Goal: Book appointment/travel/reservation

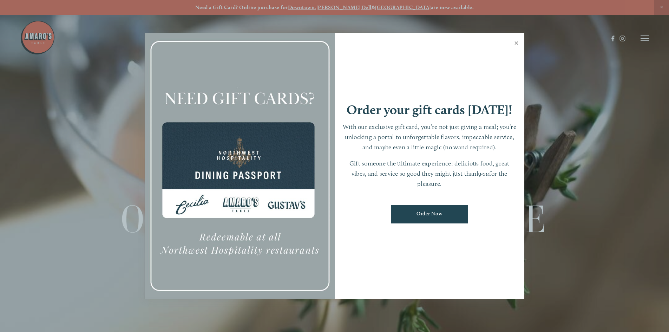
click at [516, 42] on link "Close" at bounding box center [516, 44] width 14 height 20
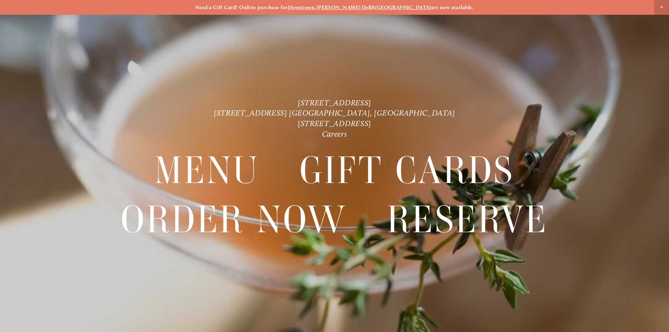
scroll to position [15, 0]
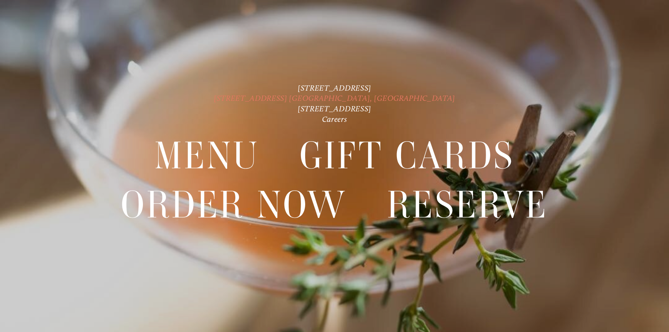
click at [325, 98] on link "[STREET_ADDRESS] [GEOGRAPHIC_DATA], [GEOGRAPHIC_DATA]" at bounding box center [334, 97] width 241 height 9
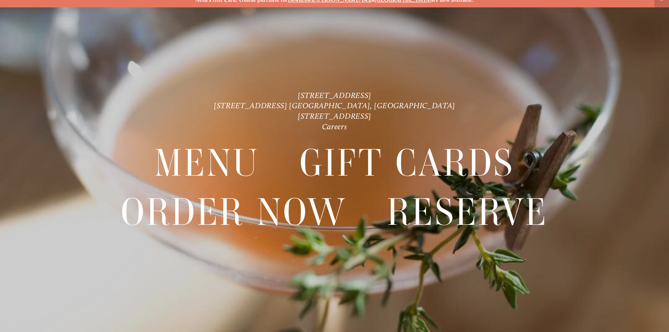
scroll to position [15, 0]
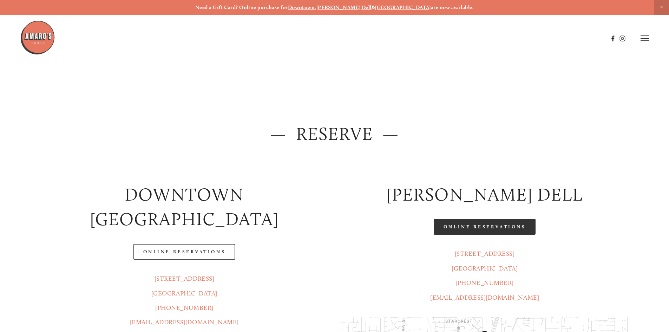
click at [475, 226] on link "Online Reservations" at bounding box center [484, 227] width 102 height 16
